Goal: Task Accomplishment & Management: Manage account settings

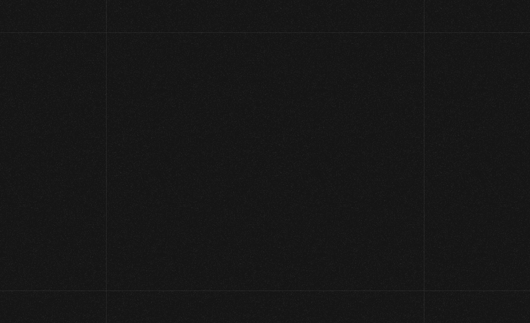
scroll to position [57, 0]
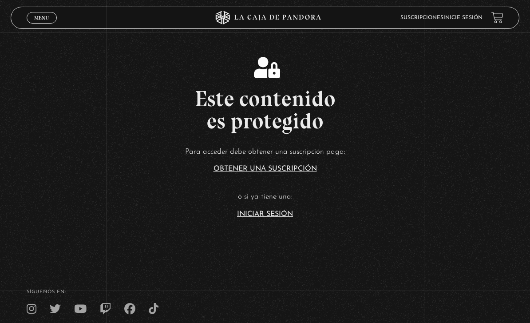
click at [275, 217] on article "Para acceder debe obtener una suscripción paga: Obtener una suscripción ó si ya…" at bounding box center [265, 181] width 530 height 72
click at [272, 235] on section "Este contenido es protegido Para acceder debe obtener una suscripción paga: Obt…" at bounding box center [265, 129] width 530 height 258
click at [278, 217] on link "Iniciar Sesión" at bounding box center [265, 213] width 56 height 7
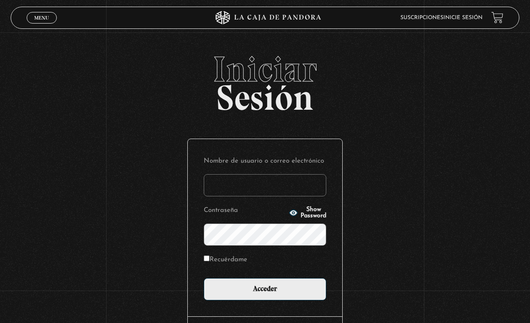
type input "Analiz22"
click at [265, 293] on input "Acceder" at bounding box center [265, 289] width 122 height 22
